Goal: Task Accomplishment & Management: Use online tool/utility

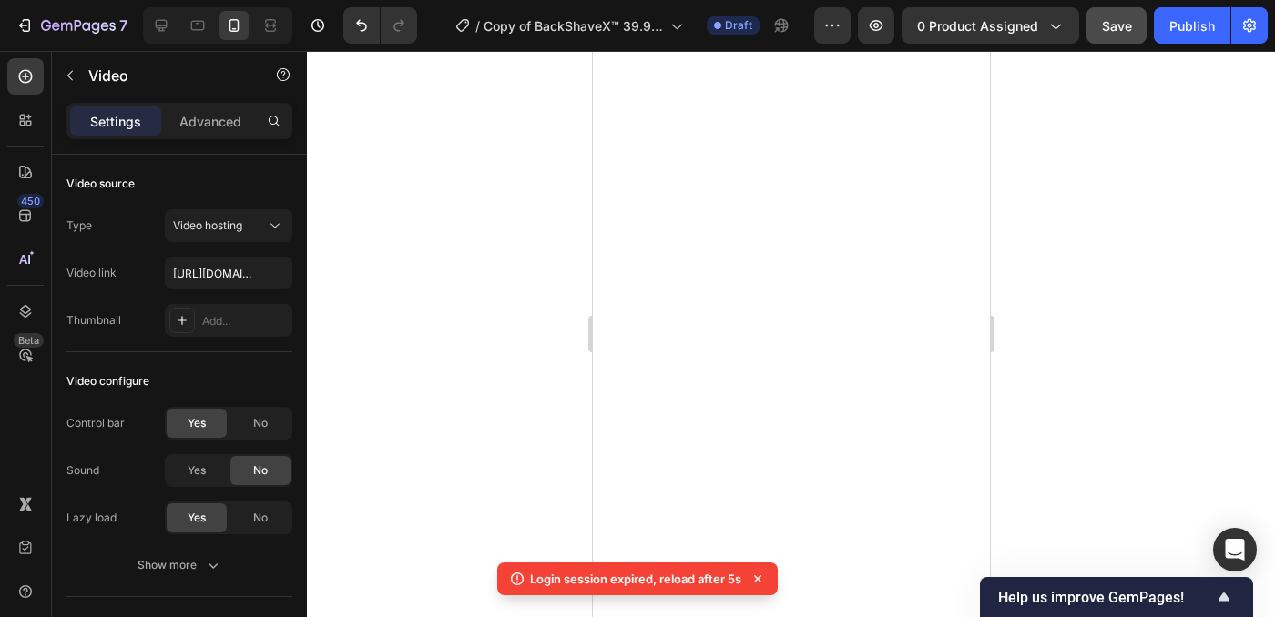
click at [1113, 26] on span "Save" at bounding box center [1117, 25] width 30 height 15
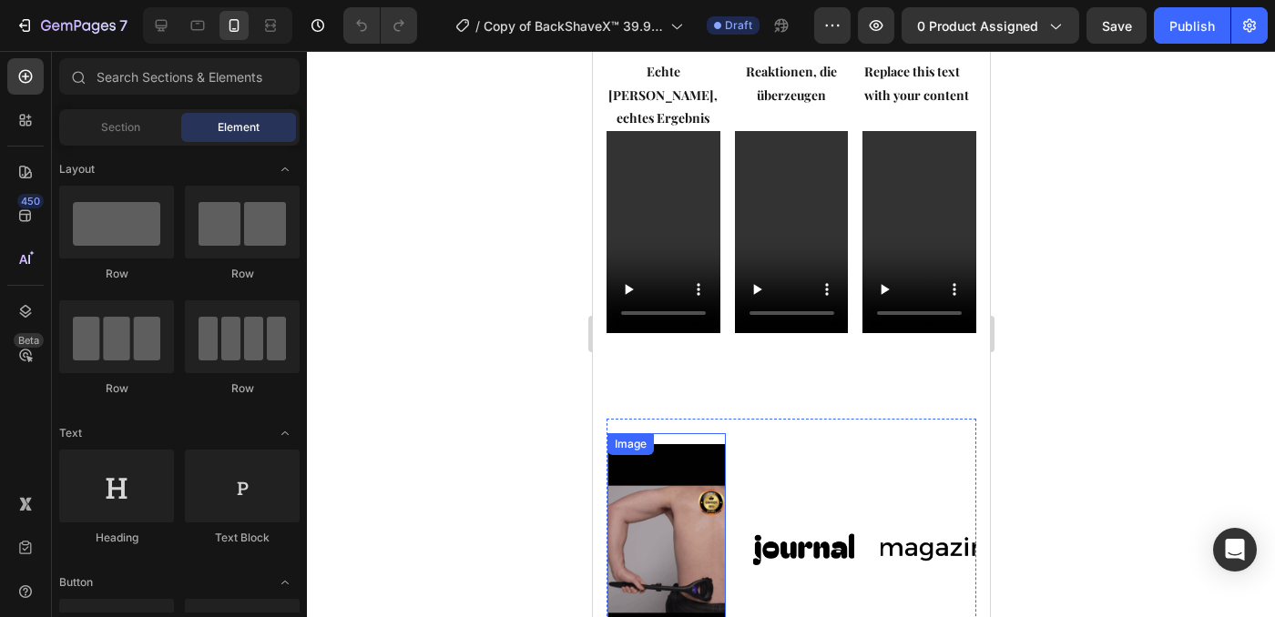
scroll to position [1682, 0]
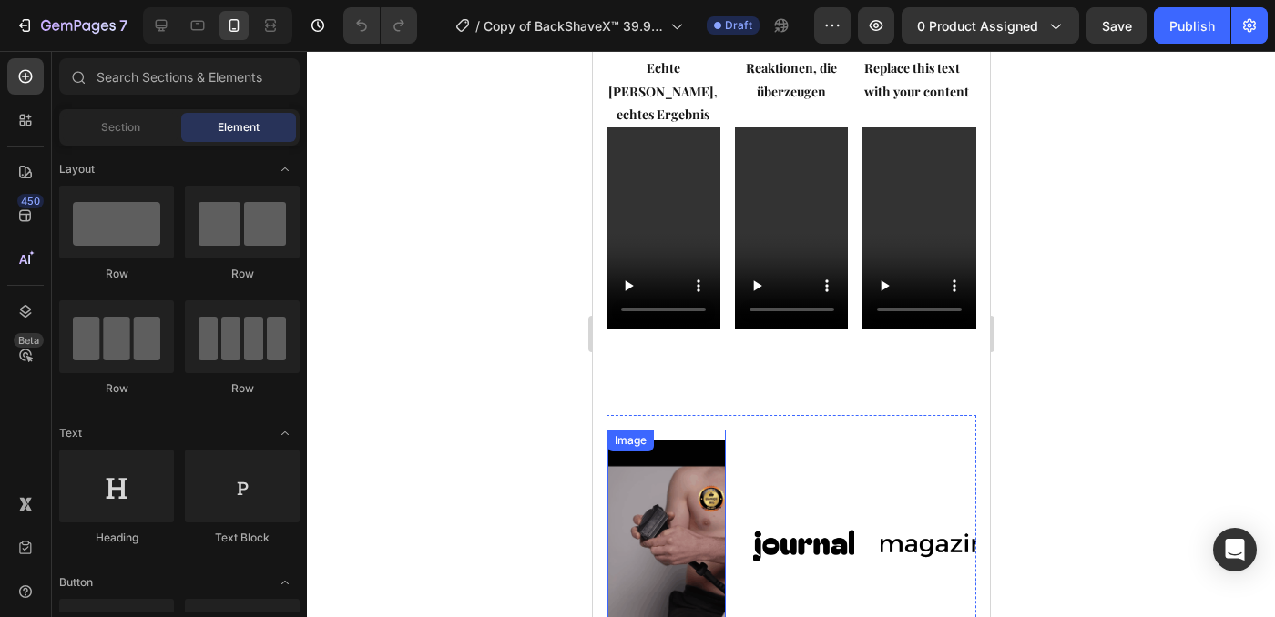
click at [690, 441] on img at bounding box center [666, 546] width 118 height 210
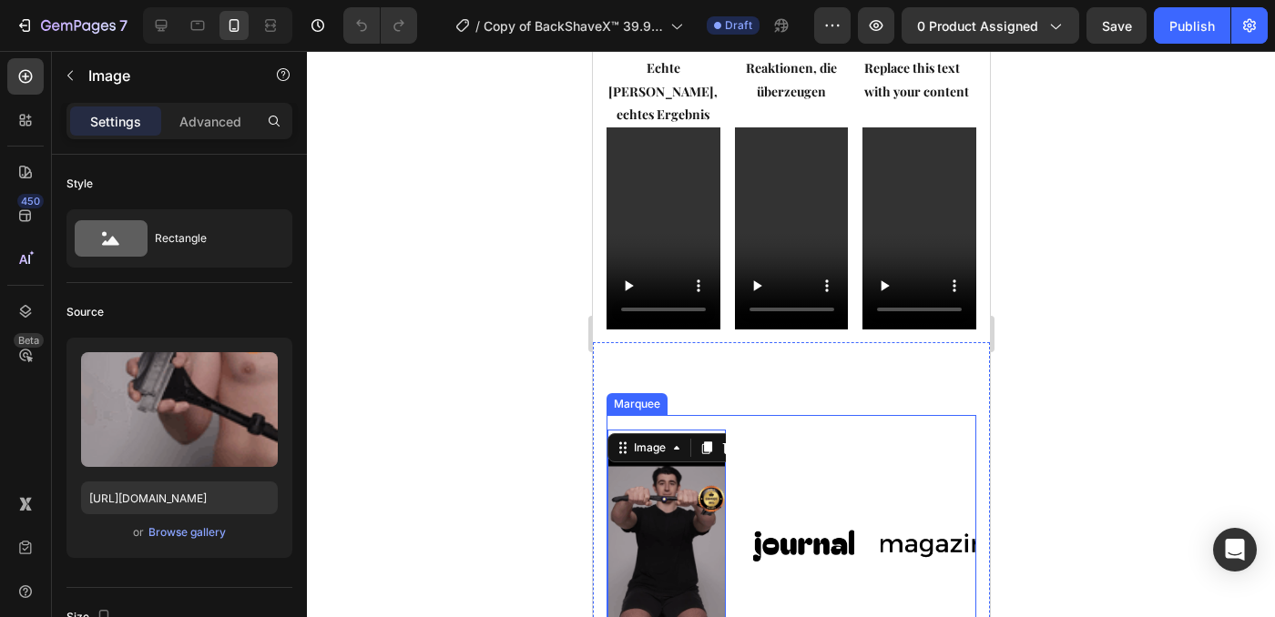
click at [825, 430] on div "Image 0 Image Image Image Image" at bounding box center [948, 546] width 683 height 232
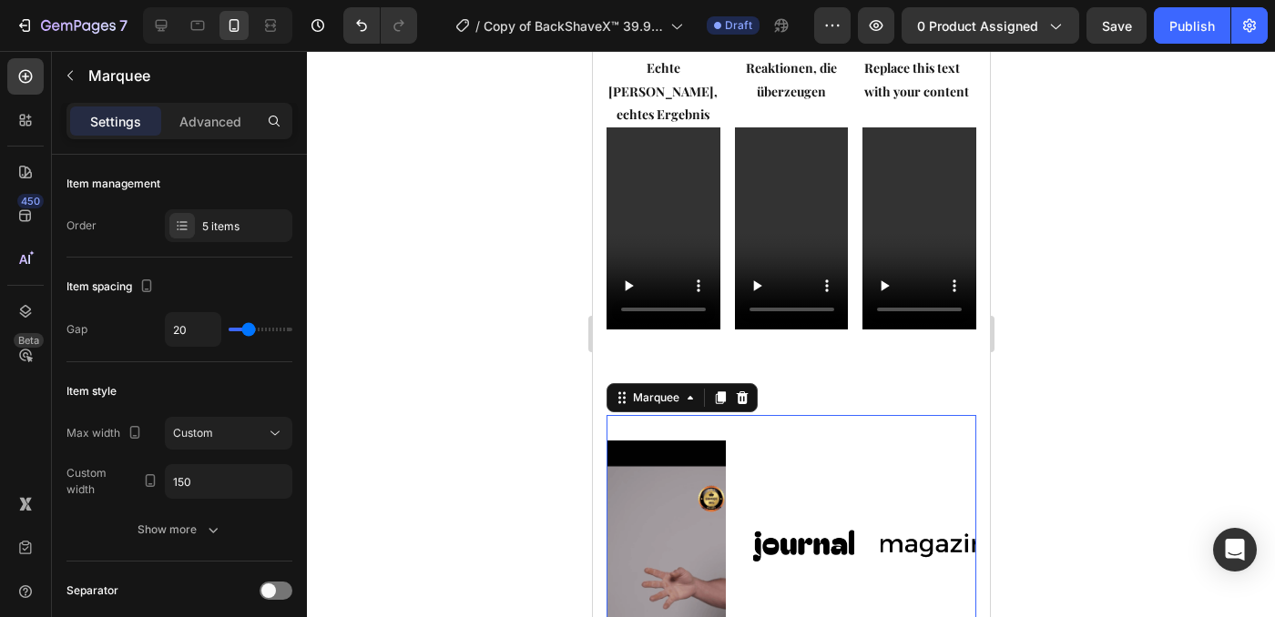
scroll to position [1862, 0]
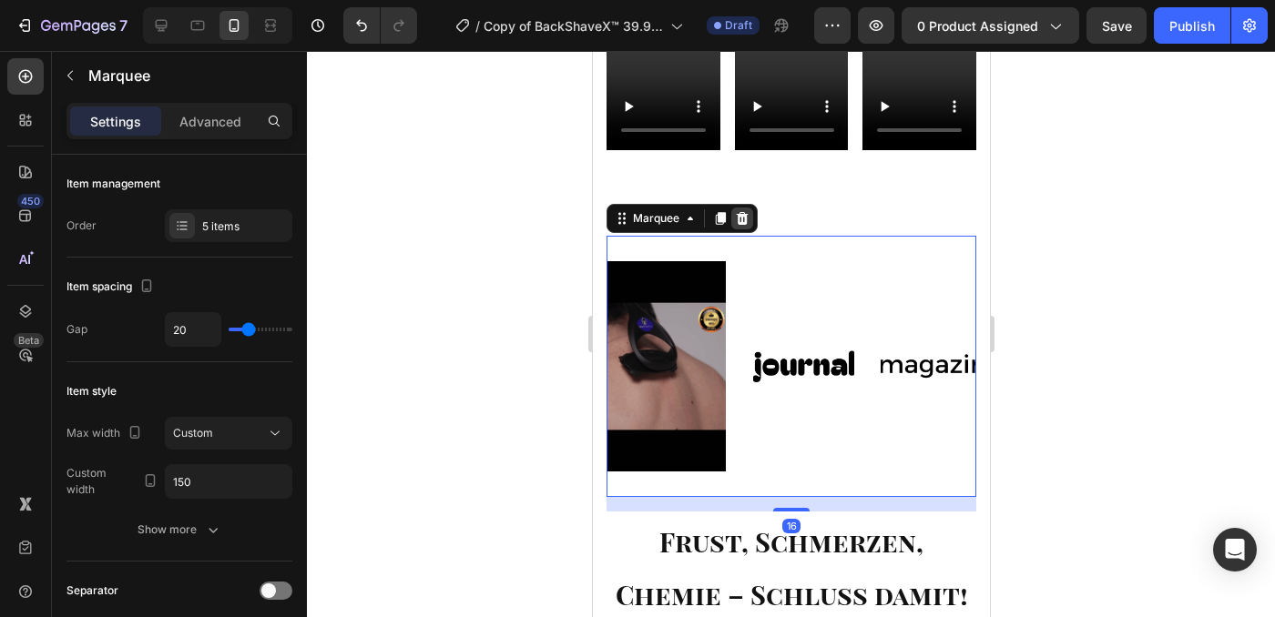
click at [745, 211] on icon at bounding box center [741, 218] width 15 height 15
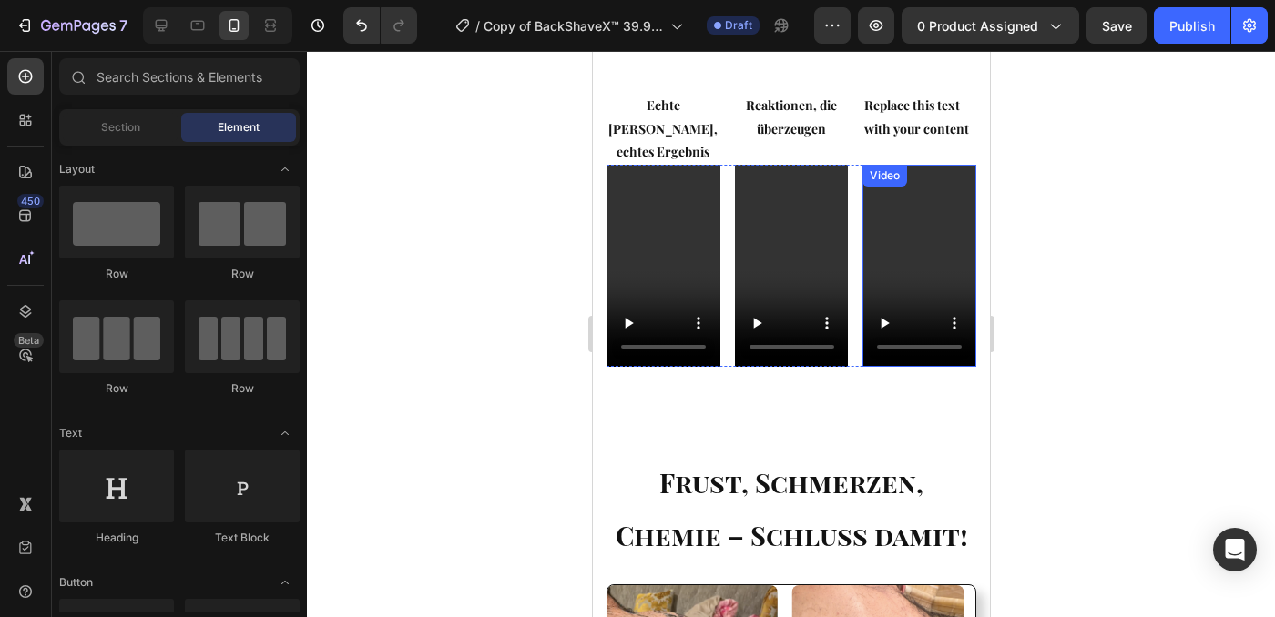
scroll to position [1642, 0]
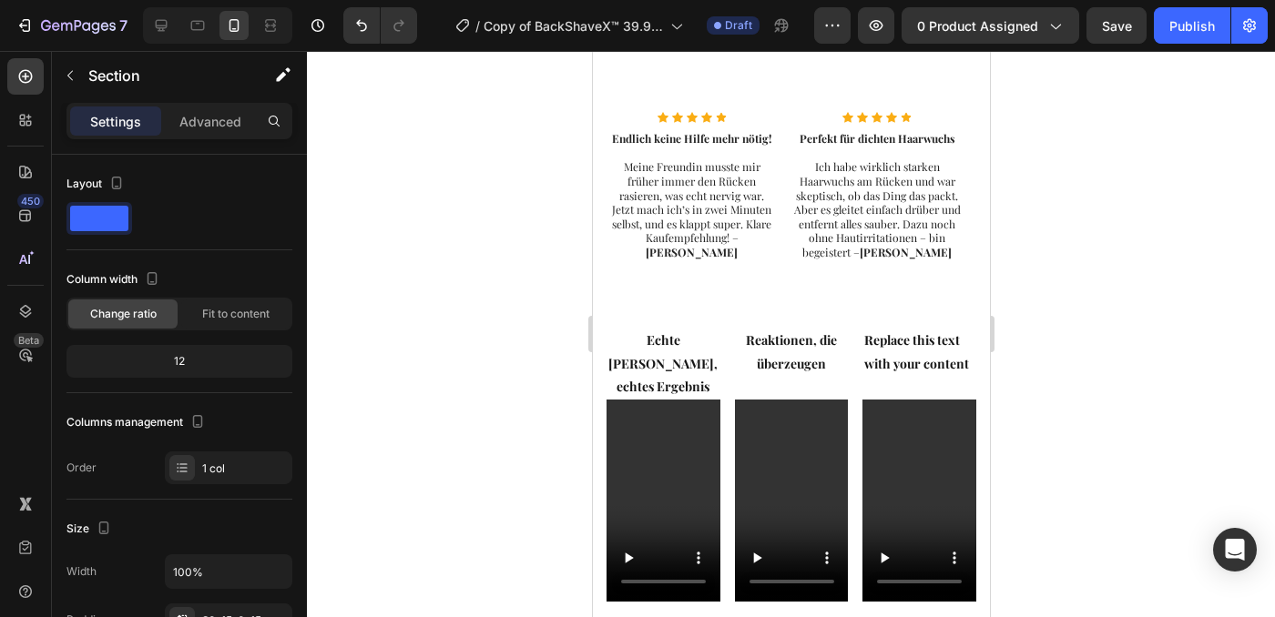
scroll to position [1181, 0]
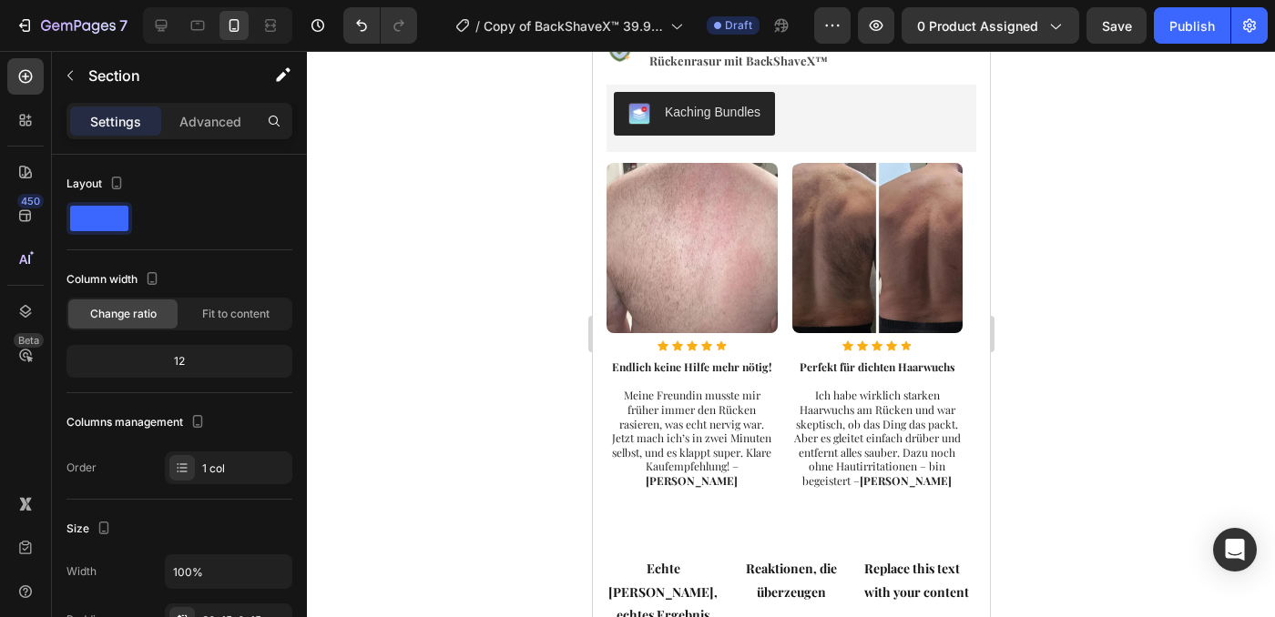
click at [1115, 42] on button "Save" at bounding box center [1117, 25] width 60 height 36
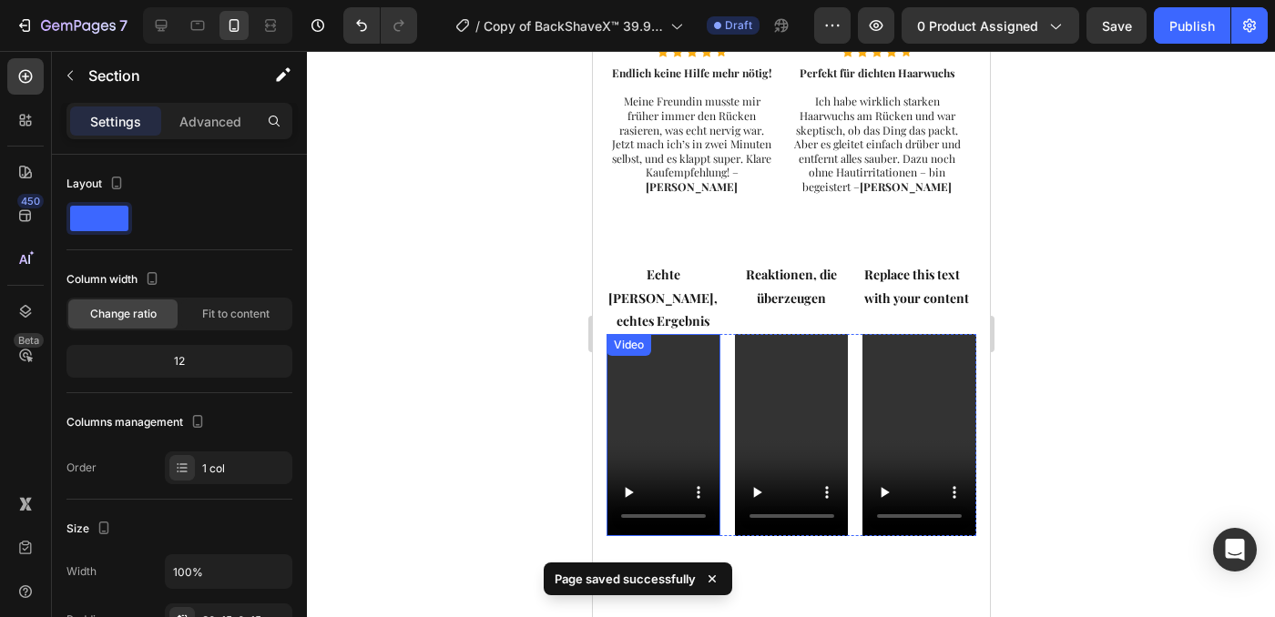
scroll to position [1520, 0]
